Goal: Task Accomplishment & Management: Use online tool/utility

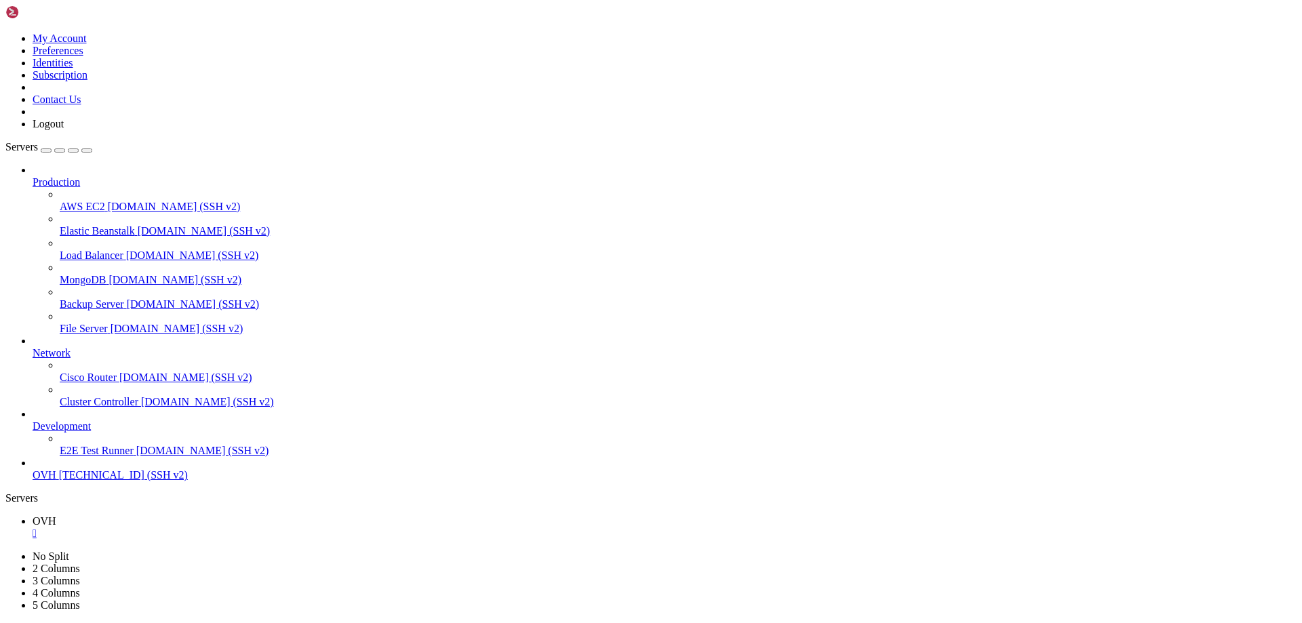
scroll to position [2340, 0]
drag, startPoint x: 47, startPoint y: 1291, endPoint x: 385, endPoint y: 1216, distance: 346.0
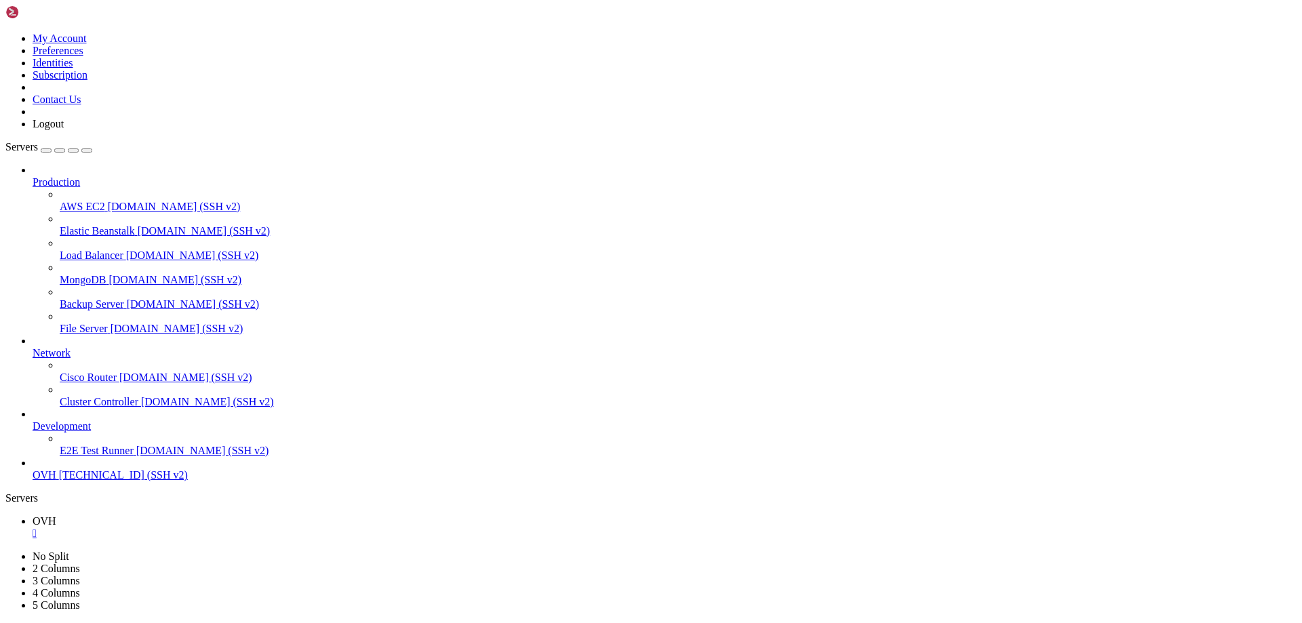
scroll to position [3320, 0]
drag, startPoint x: 143, startPoint y: 903, endPoint x: 425, endPoint y: 941, distance: 284.7
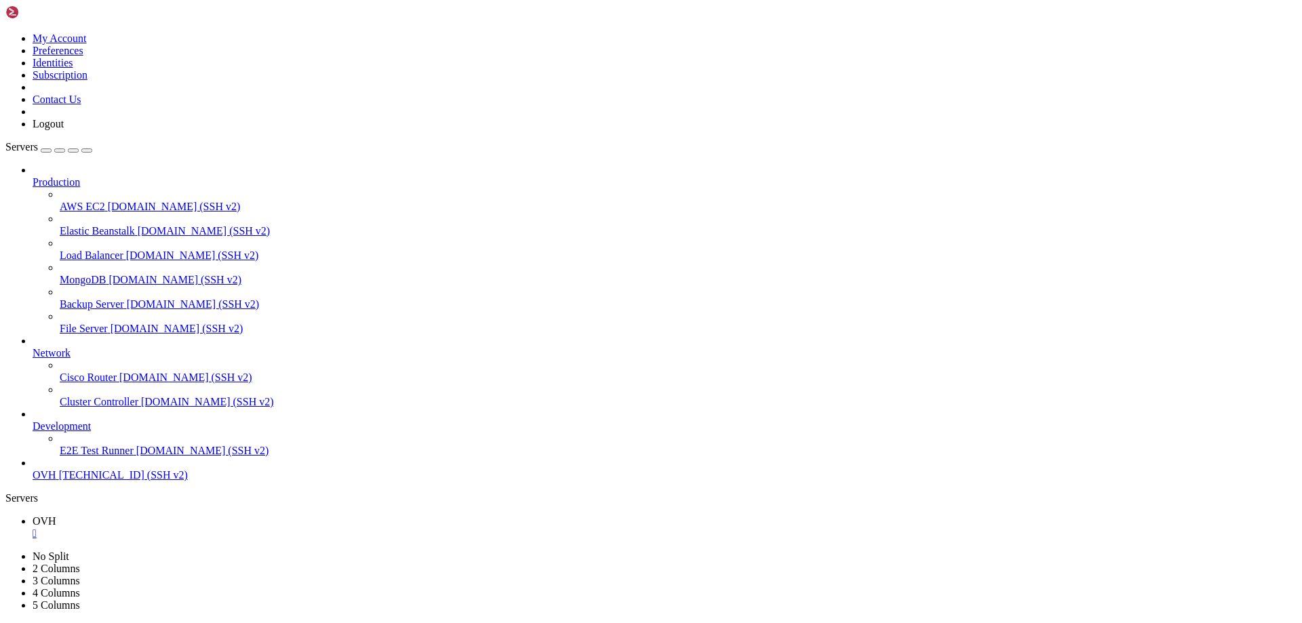
scroll to position [15726, 0]
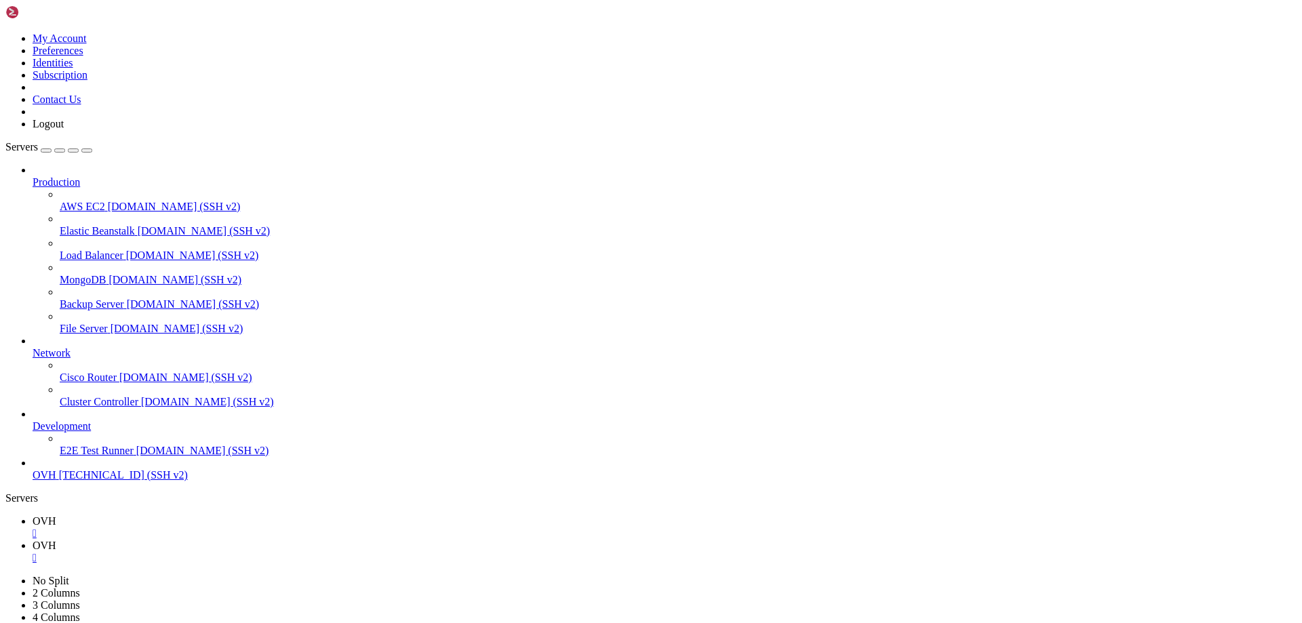
type input "/home/ubuntu/fivem/resources/[core]/qb-core"
